Goal: Task Accomplishment & Management: Complete application form

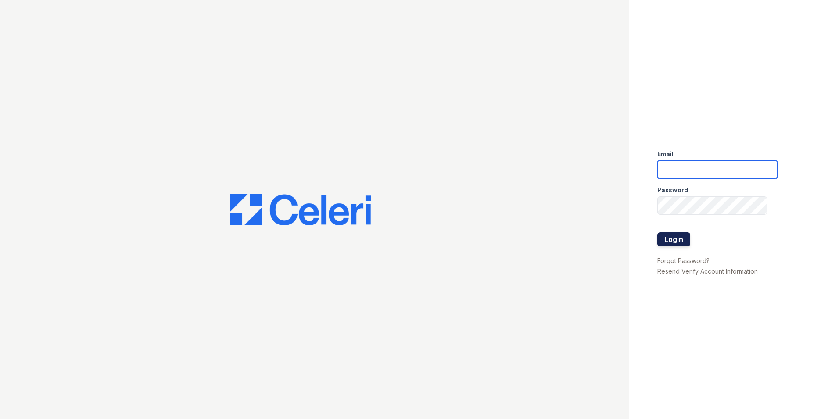
type input "[PERSON_NAME][EMAIL_ADDRESS][DOMAIN_NAME]"
click at [680, 241] on button "Login" at bounding box center [674, 239] width 33 height 14
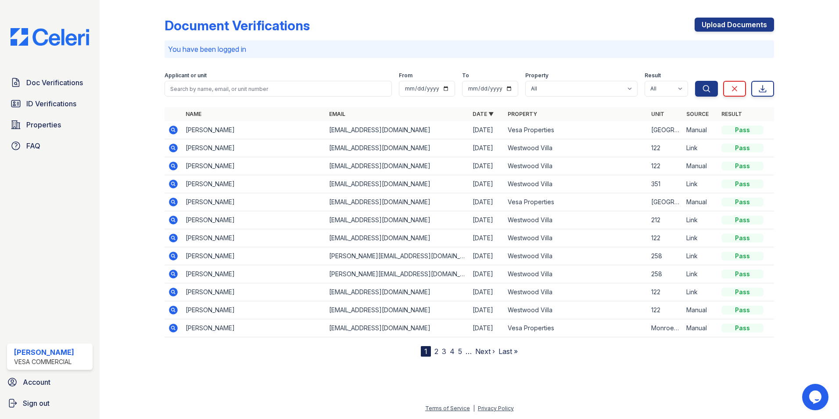
click at [707, 36] on div "Upload Documents" at bounding box center [734, 29] width 79 height 23
click at [712, 24] on link "Upload Documents" at bounding box center [734, 25] width 79 height 14
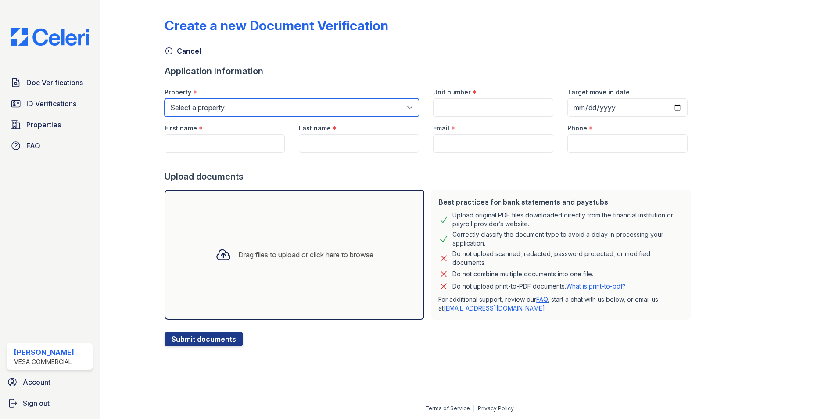
drag, startPoint x: 264, startPoint y: 112, endPoint x: 259, endPoint y: 116, distance: 7.5
click at [264, 112] on select "Select a property Vesa Properties Westwood Villa" at bounding box center [292, 107] width 255 height 18
select select "4030"
click at [165, 98] on select "Select a property Vesa Properties Westwood Villa" at bounding box center [292, 107] width 255 height 18
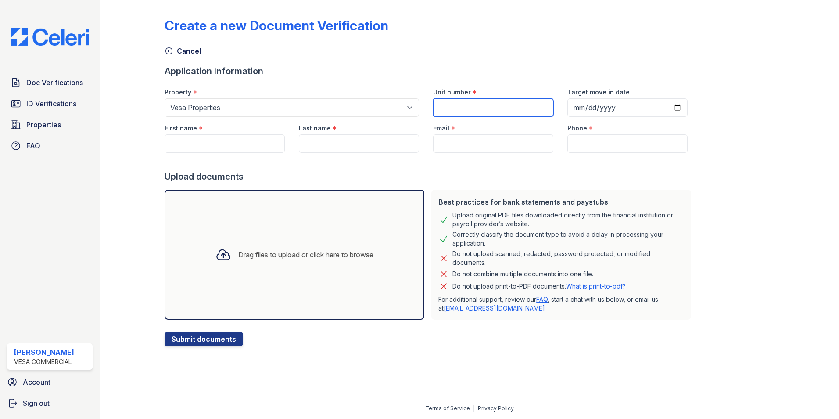
click at [433, 105] on input "Unit number" at bounding box center [493, 107] width 120 height 18
type input "Echo Park 632"
type input "Shapiro"
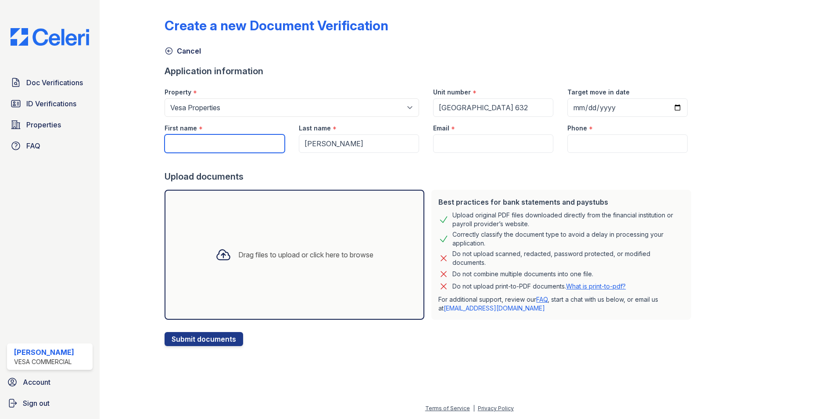
click at [234, 137] on input "First name" at bounding box center [225, 143] width 120 height 18
type input "Scott"
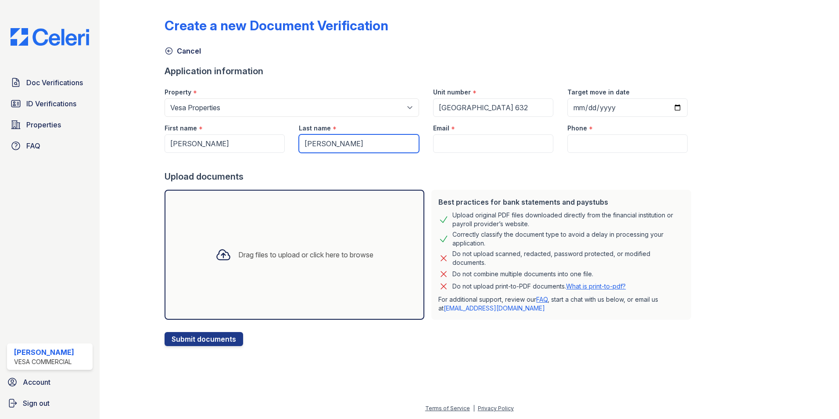
type input "Turner"
paste input "Coachturnermn@gmail.Com"
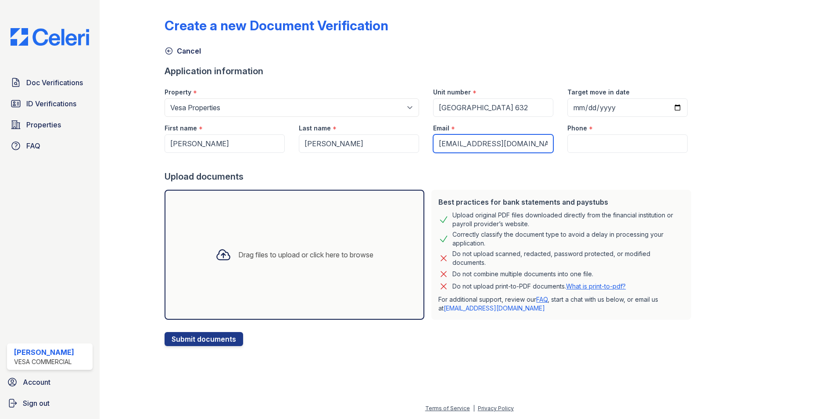
type input "Coachturnermn@gmail.Com"
click at [592, 157] on div at bounding box center [430, 162] width 530 height 18
click at [594, 149] on input "Phone" at bounding box center [628, 143] width 120 height 18
type input "6129648795"
click at [290, 285] on div "Drag files to upload or click here to browse" at bounding box center [295, 255] width 260 height 130
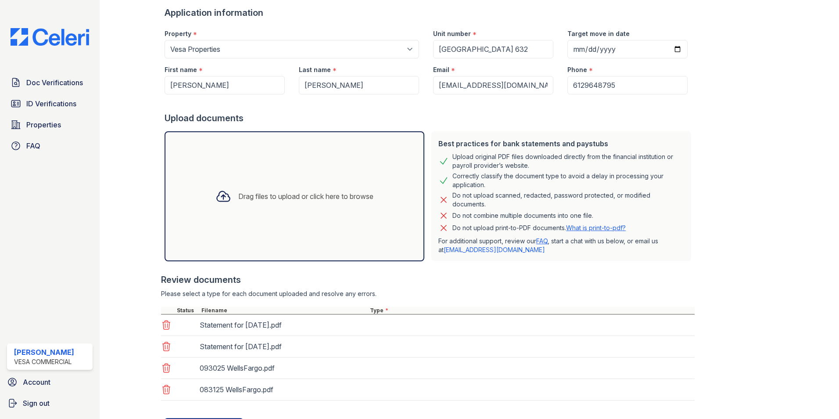
scroll to position [101, 0]
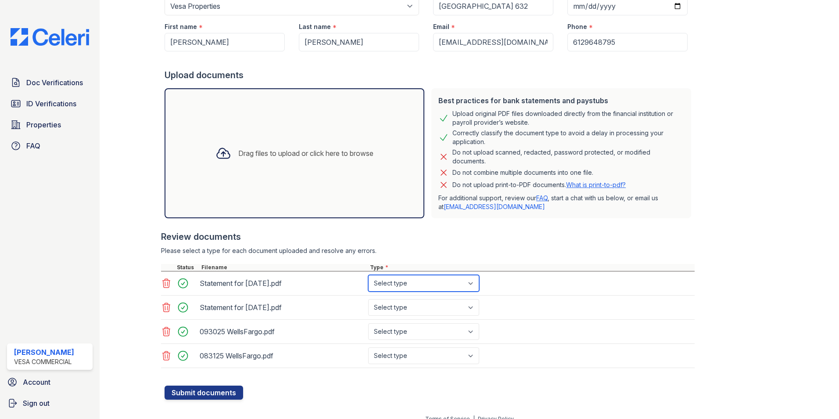
click at [402, 284] on select "Select type Paystub Bank Statement Offer Letter Tax Documents Benefit Award Let…" at bounding box center [423, 283] width 111 height 17
select select "paystub"
click at [368, 275] on select "Select type Paystub Bank Statement Offer Letter Tax Documents Benefit Award Let…" at bounding box center [423, 283] width 111 height 17
click at [399, 305] on select "Select type Paystub Bank Statement Offer Letter Tax Documents Benefit Award Let…" at bounding box center [423, 307] width 111 height 17
select select "paystub"
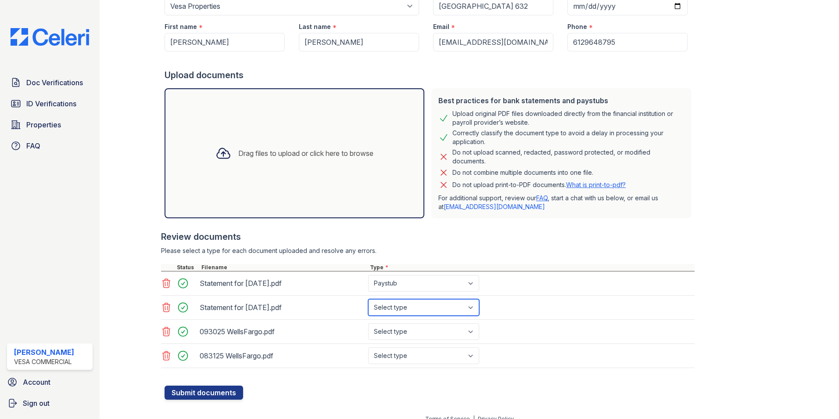
click at [368, 299] on select "Select type Paystub Bank Statement Offer Letter Tax Documents Benefit Award Let…" at bounding box center [423, 307] width 111 height 17
click at [399, 328] on select "Select type Paystub Bank Statement Offer Letter Tax Documents Benefit Award Let…" at bounding box center [423, 331] width 111 height 17
select select "bank_statement"
click at [368, 323] on select "Select type Paystub Bank Statement Offer Letter Tax Documents Benefit Award Let…" at bounding box center [423, 331] width 111 height 17
click at [403, 352] on select "Select type Paystub Bank Statement Offer Letter Tax Documents Benefit Award Let…" at bounding box center [423, 355] width 111 height 17
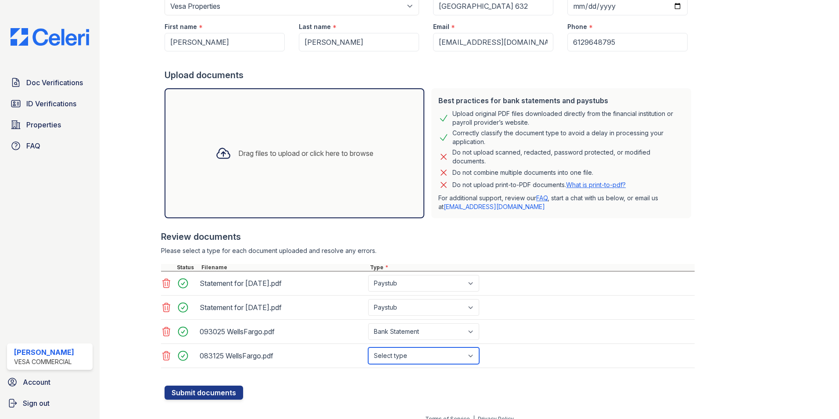
select select "bank_statement"
click at [368, 347] on select "Select type Paystub Bank Statement Offer Letter Tax Documents Benefit Award Let…" at bounding box center [423, 355] width 111 height 17
click at [189, 387] on button "Submit documents" at bounding box center [204, 392] width 79 height 14
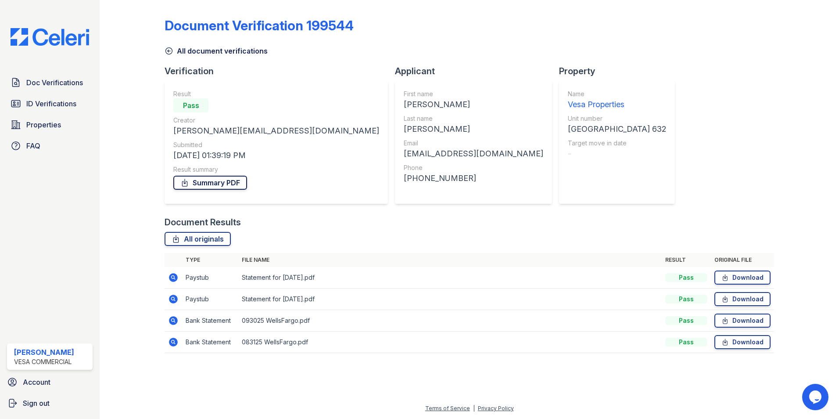
click at [228, 180] on link "Summary PDF" at bounding box center [210, 183] width 74 height 14
